Goal: Transaction & Acquisition: Purchase product/service

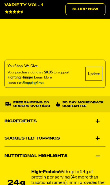
scroll to position [497, 0]
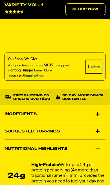
click at [83, 126] on div "Suggested Toppings" at bounding box center [55, 132] width 101 height 16
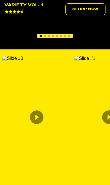
scroll to position [1196, 0]
click at [40, 122] on icon "Content from Archive App" at bounding box center [37, 117] width 14 height 14
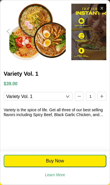
click at [98, 184] on div "Buy Now Learn More" at bounding box center [55, 168] width 112 height 34
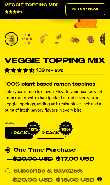
scroll to position [140, 0]
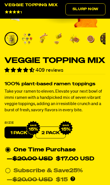
click at [27, 131] on img at bounding box center [33, 127] width 15 height 15
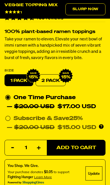
scroll to position [192, 0]
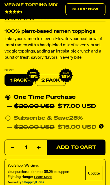
click at [85, 150] on button "Add to Cart" at bounding box center [76, 147] width 59 height 16
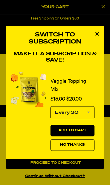
scroll to position [0, 0]
click at [100, 43] on div "close modal" at bounding box center [97, 34] width 15 height 17
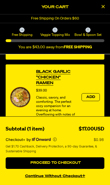
scroll to position [192, 0]
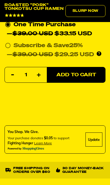
scroll to position [337, 0]
